Goal: Task Accomplishment & Management: Use online tool/utility

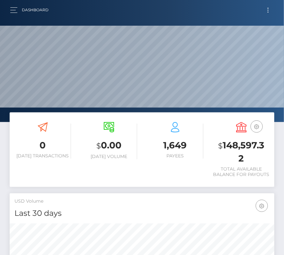
scroll to position [114, 128]
click at [267, 11] on button "Toggle navigation" at bounding box center [268, 10] width 12 height 9
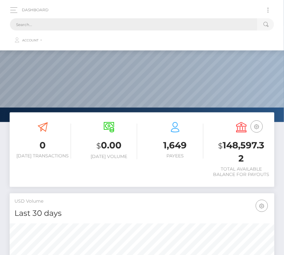
click at [52, 26] on input "text" at bounding box center [134, 24] width 248 height 12
paste input "3000484"
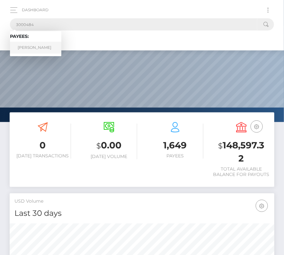
type input "3000484"
click at [34, 47] on link "YOH NOGUCHI" at bounding box center [35, 48] width 51 height 12
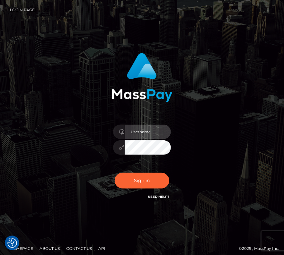
click at [138, 135] on input "text" at bounding box center [148, 132] width 46 height 14
type input "kateo"
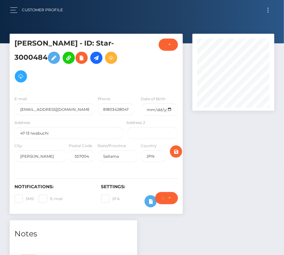
scroll to position [77, 82]
click at [101, 108] on input "818034280417" at bounding box center [116, 110] width 37 height 12
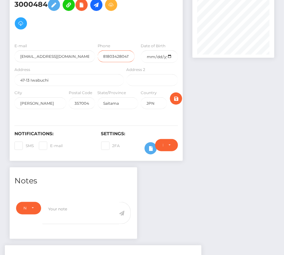
scroll to position [0, 0]
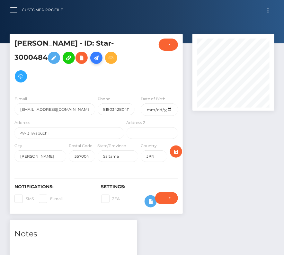
click at [98, 60] on icon at bounding box center [97, 58] width 8 height 8
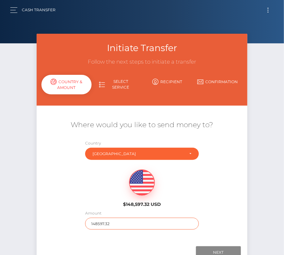
click at [103, 224] on input "148597.32" at bounding box center [141, 224] width 113 height 12
type input "236"
click at [213, 245] on div "Next Finish Previous" at bounding box center [142, 253] width 211 height 20
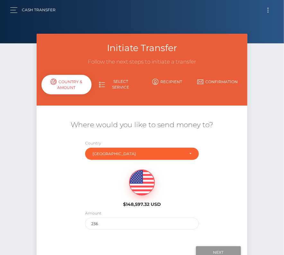
click at [230, 247] on input "Next" at bounding box center [218, 253] width 45 height 12
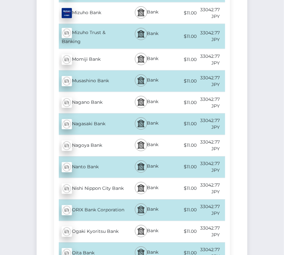
scroll to position [2459, 0]
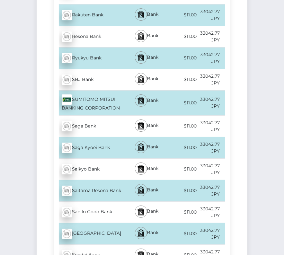
click at [96, 182] on div "Saitama Resona Bank - JPY" at bounding box center [89, 191] width 71 height 18
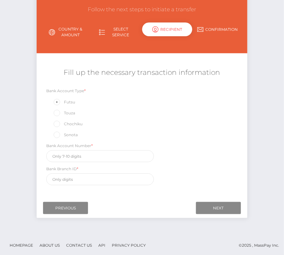
scroll to position [0, 0]
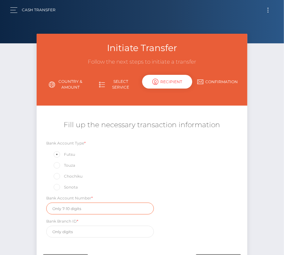
click at [87, 208] on input "text" at bounding box center [100, 209] width 108 height 12
paste input "4967852"
type input "4967852"
click at [113, 182] on div "Bank Account Type * Futsu Touza [GEOGRAPHIC_DATA] [GEOGRAPHIC_DATA]" at bounding box center [100, 166] width 108 height 52
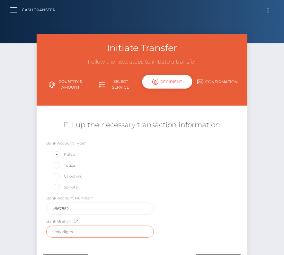
click at [94, 228] on input "text" at bounding box center [100, 232] width 108 height 12
paste input "494"
type input "494"
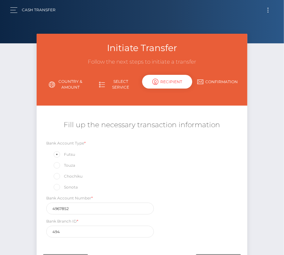
click at [181, 216] on div "Bank Account Type * Futsu Touza [GEOGRAPHIC_DATA] [GEOGRAPHIC_DATA] Bank Accoun…" at bounding box center [142, 190] width 211 height 101
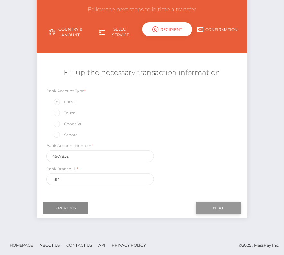
click at [217, 207] on input "Next" at bounding box center [218, 208] width 45 height 12
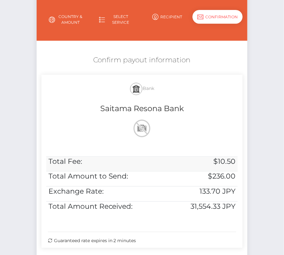
scroll to position [72, 0]
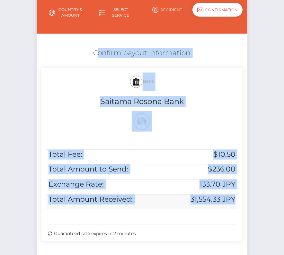
drag, startPoint x: 89, startPoint y: 51, endPoint x: 233, endPoint y: 205, distance: 210.4
click at [233, 205] on div "Confirm payout information Bank Saitama Resona Bank Total Fee: $10.50 Total Amo…" at bounding box center [142, 146] width 211 height 203
copy div "Confirm payout information Bank Saitama Resona Bank Total Fee: $10.50 Total Amo…"
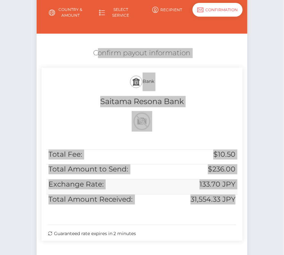
scroll to position [131, 0]
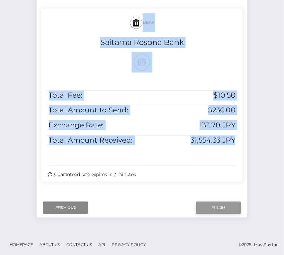
click at [215, 205] on input "Finish" at bounding box center [218, 208] width 45 height 12
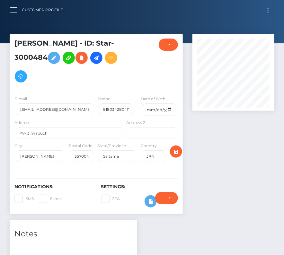
scroll to position [137, 0]
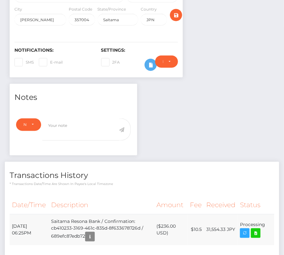
drag, startPoint x: 9, startPoint y: 223, endPoint x: 257, endPoint y: 226, distance: 248.2
click at [257, 226] on div "Date/Time Description Amount Fee Received Status" at bounding box center [142, 224] width 275 height 65
click at [22, 226] on td "August 15, 2025 06:25PM" at bounding box center [29, 229] width 39 height 31
drag, startPoint x: 11, startPoint y: 226, endPoint x: 261, endPoint y: 228, distance: 249.5
click at [261, 228] on tr "August 15, 2025 06:25PM Saitama Resona Bank / Confirmation: cb410233-3169-461c-…" at bounding box center [142, 229] width 265 height 31
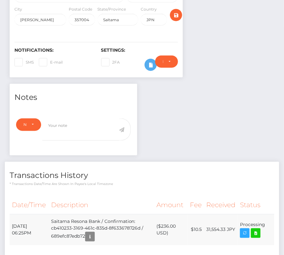
copy tr "August 15, 2025 06:25PM Saitama Resona Bank / Confirmation: cb410233-3169-461c-…"
click at [257, 230] on icon at bounding box center [256, 234] width 8 height 8
click at [257, 231] on icon at bounding box center [256, 234] width 8 height 8
